Goal: Task Accomplishment & Management: Use online tool/utility

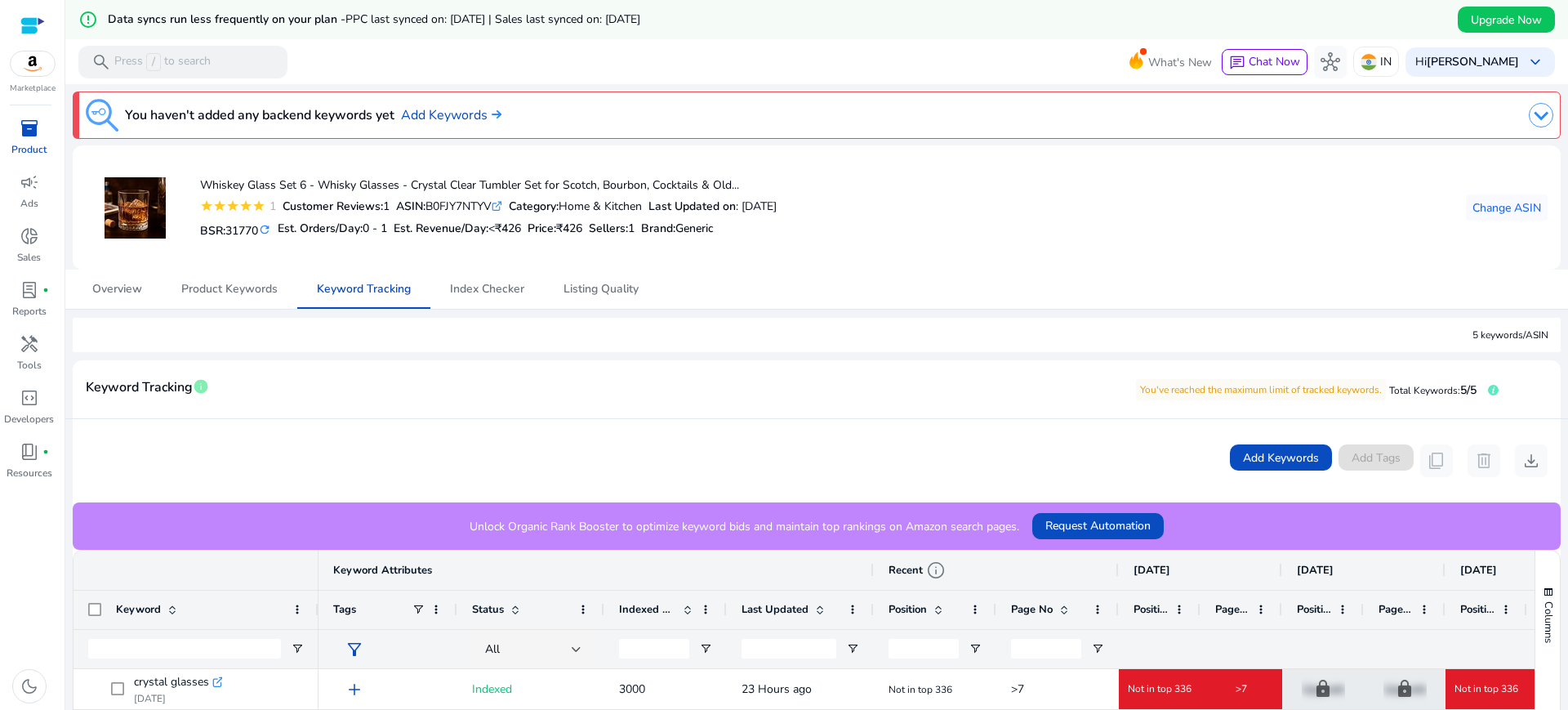
scroll to position [427, 0]
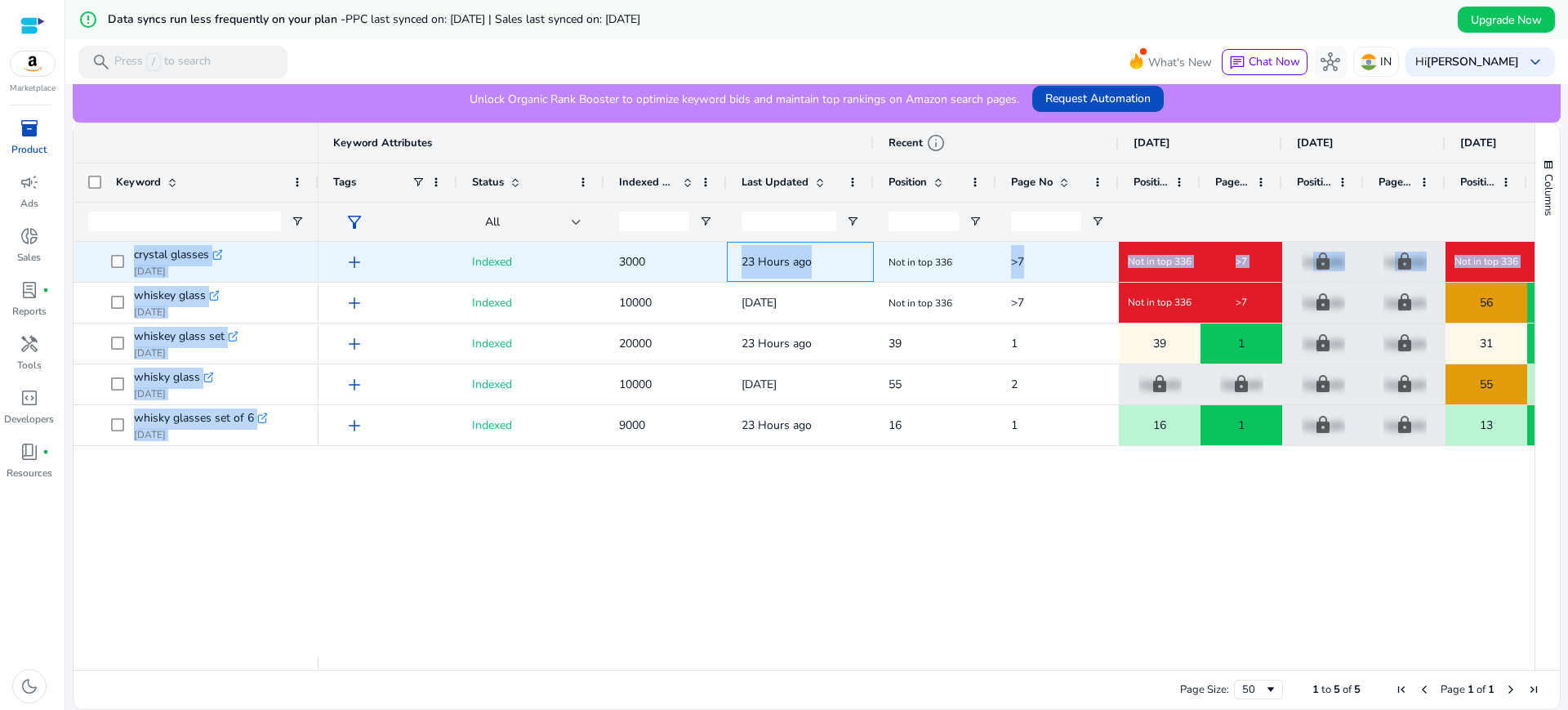
drag, startPoint x: 833, startPoint y: 251, endPoint x: 99, endPoint y: 258, distance: 734.0
click at [99, 258] on div "crystal glasses .st0{fill:#2c8af8} [DATE] whiskey glass .st0{fill:#2c8af8} [DAT…" at bounding box center [804, 448] width 1461 height 413
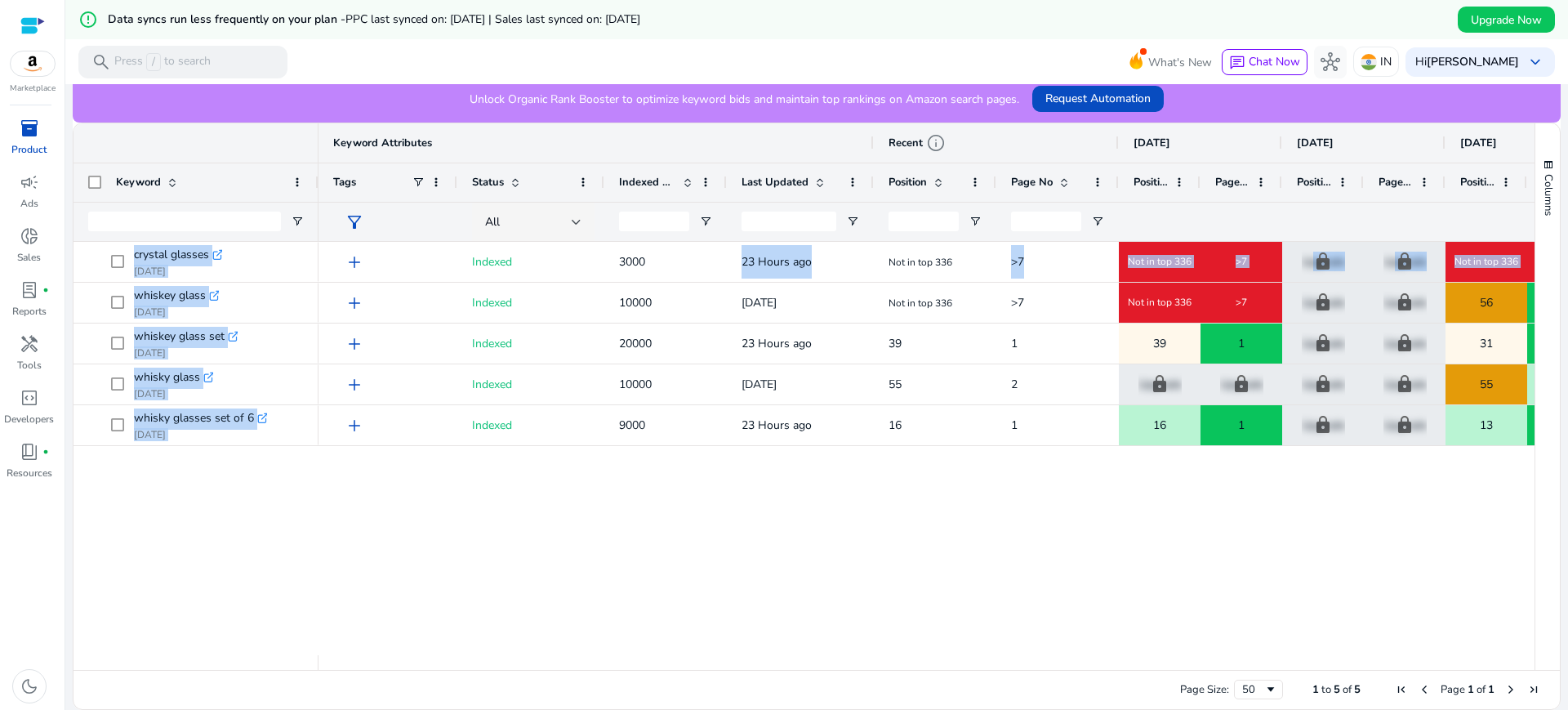
click at [78, 233] on div at bounding box center [196, 221] width 245 height 39
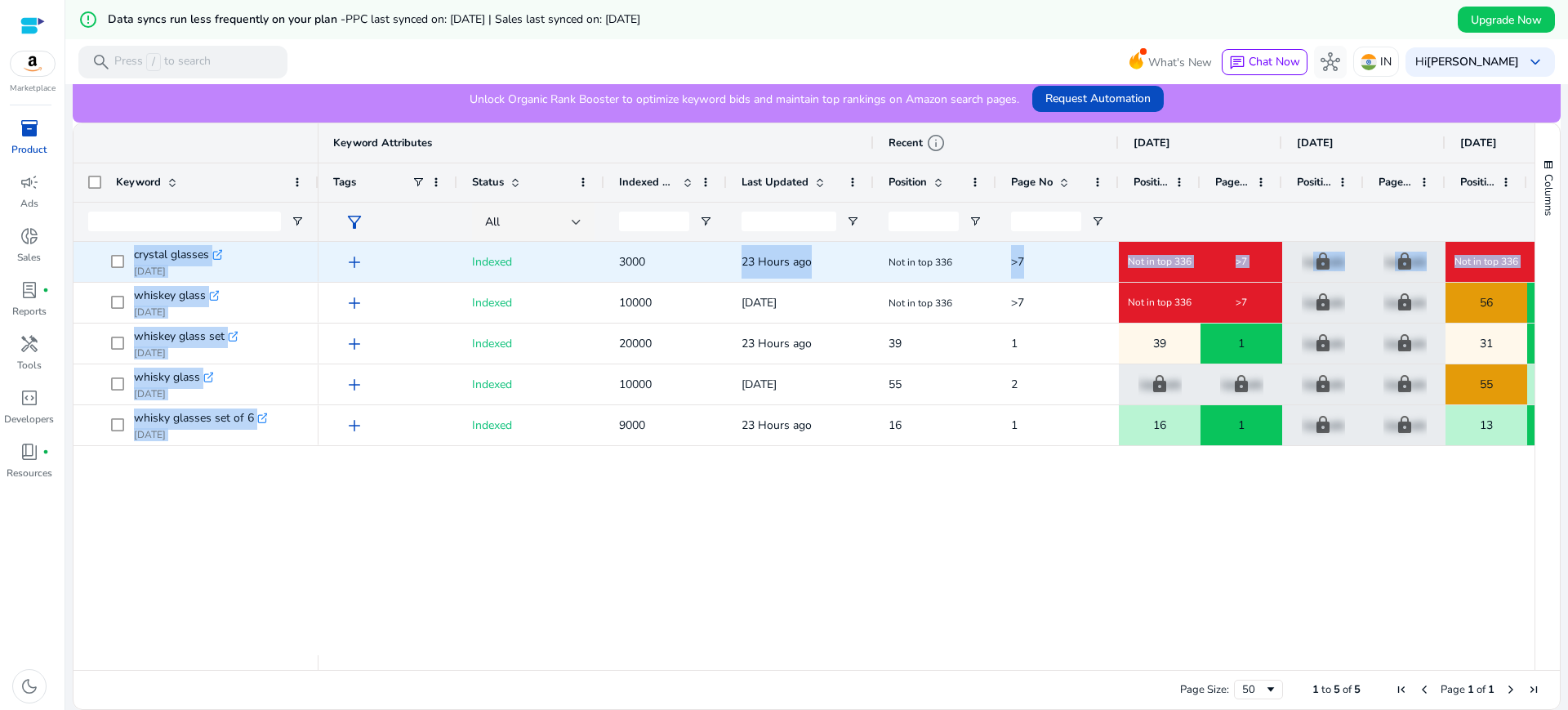
click at [87, 255] on div "crystal glasses .st0{fill:#2c8af8} [DATE]" at bounding box center [196, 262] width 245 height 40
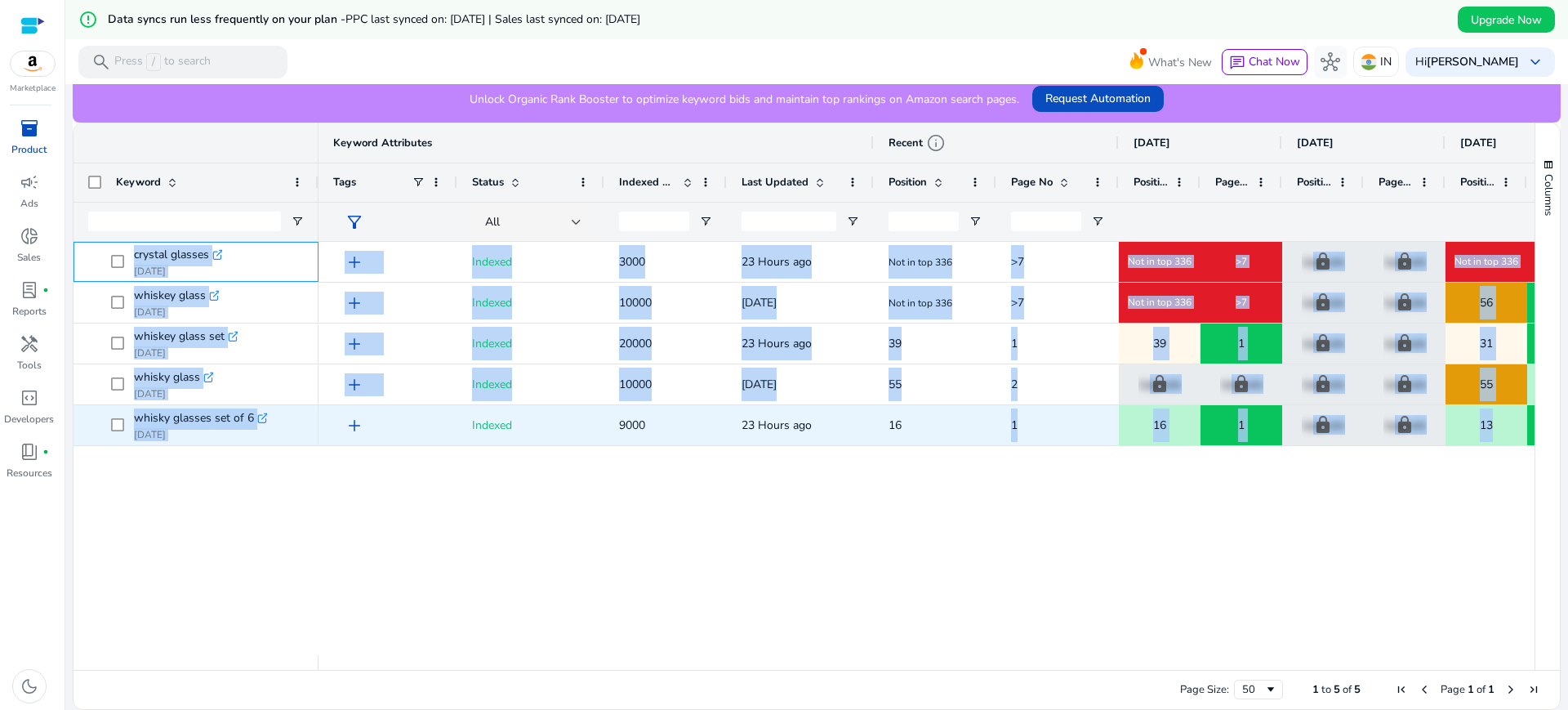
drag, startPoint x: 90, startPoint y: 255, endPoint x: 1504, endPoint y: 425, distance: 1424.2
click at [1504, 425] on div "crystal glasses .st0{fill:#2c8af8} [DATE] whiskey glass .st0{fill:#2c8af8} [DAT…" at bounding box center [804, 448] width 1461 height 413
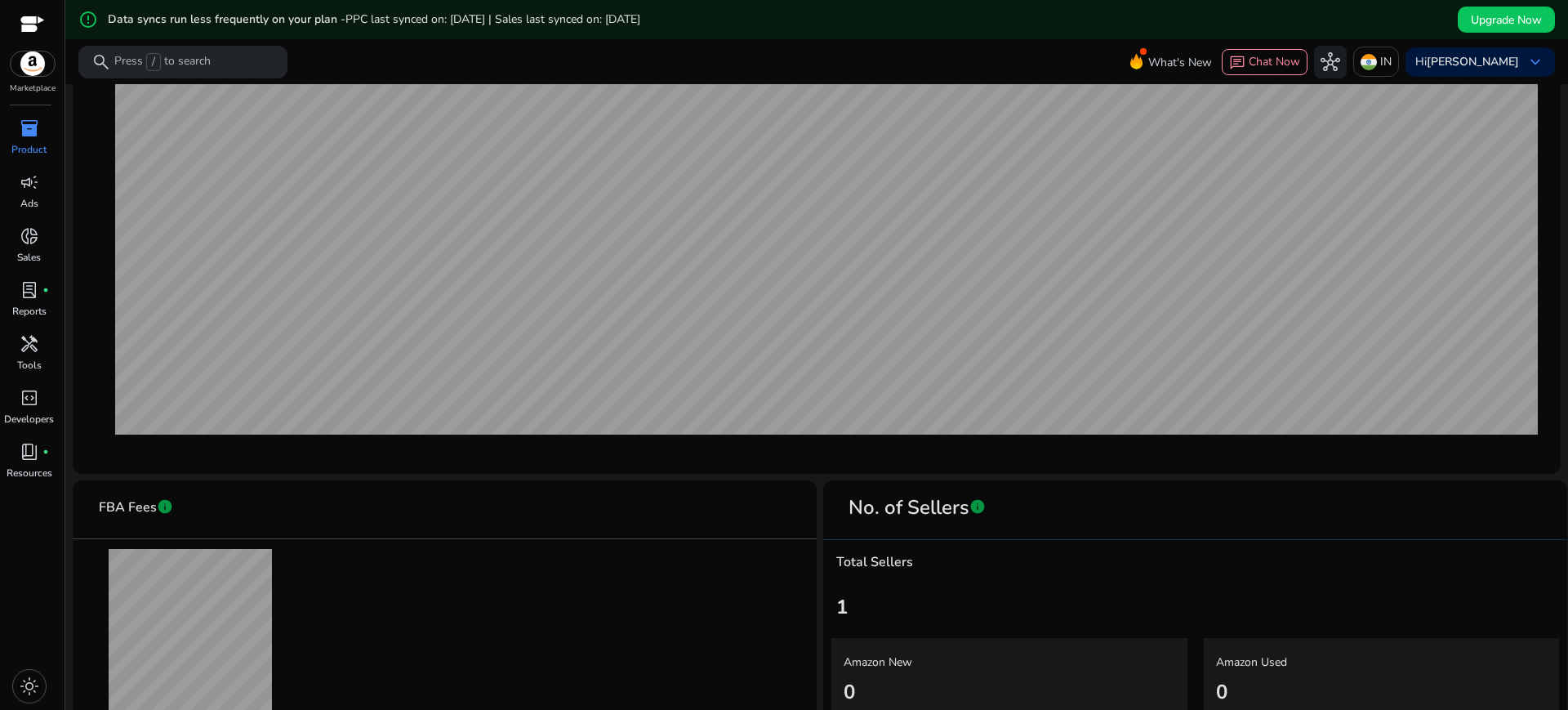
scroll to position [678, 0]
